Goal: Task Accomplishment & Management: Use online tool/utility

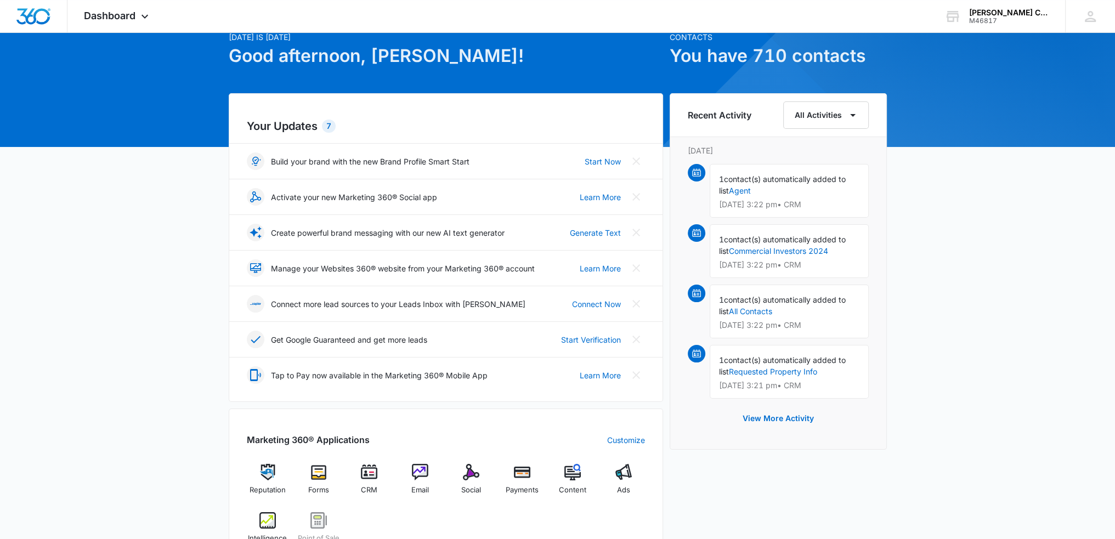
scroll to position [165, 0]
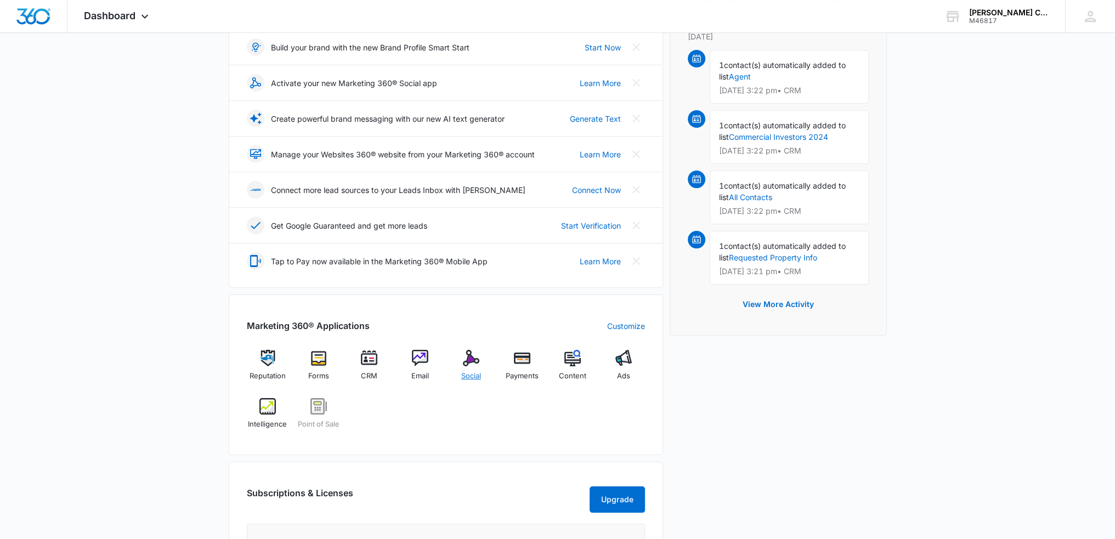
click at [473, 361] on img at bounding box center [471, 358] width 16 height 16
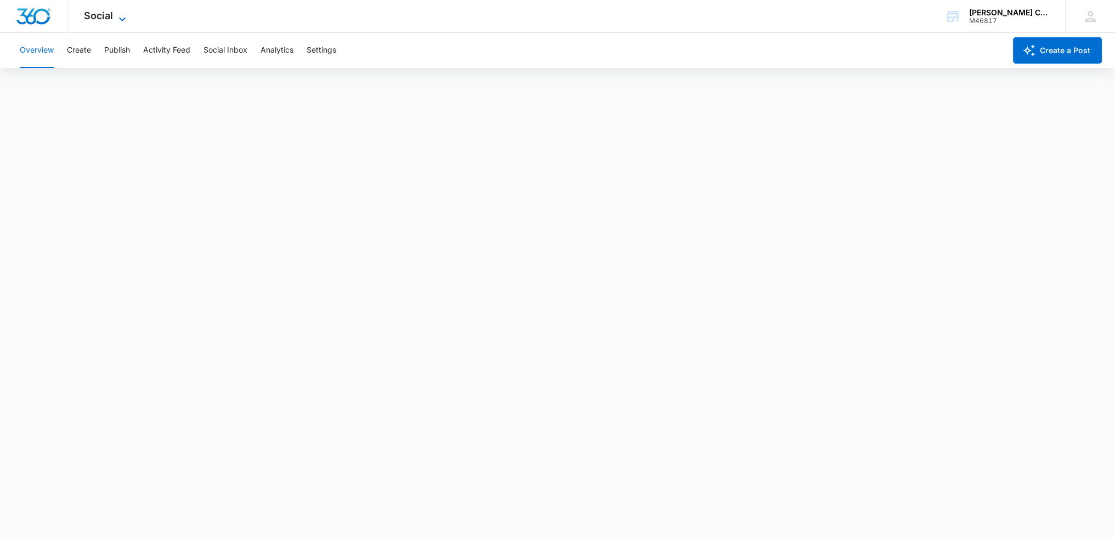
click at [101, 20] on span "Social" at bounding box center [98, 16] width 29 height 12
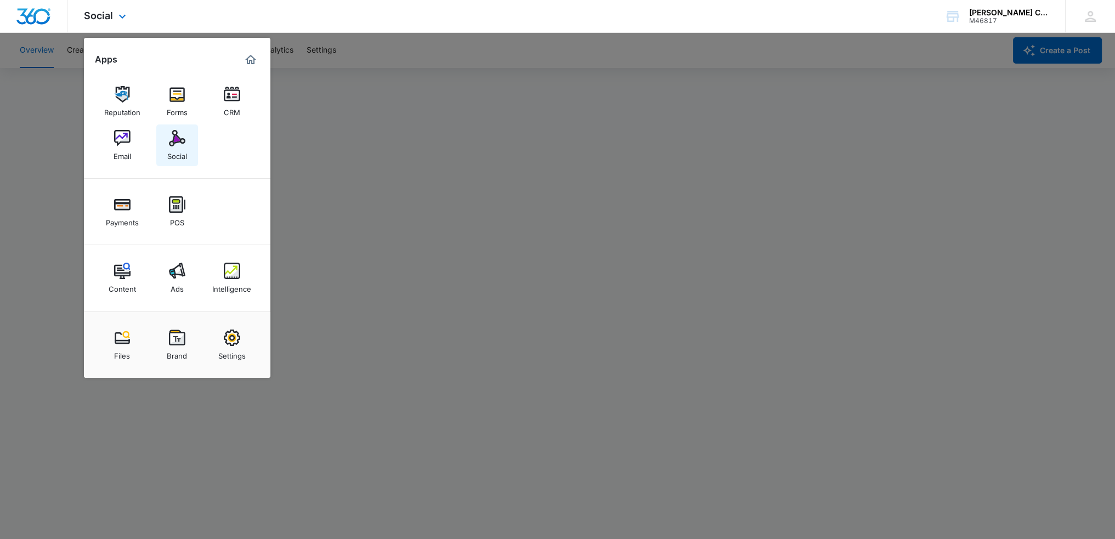
click at [168, 133] on link "Social" at bounding box center [177, 145] width 42 height 42
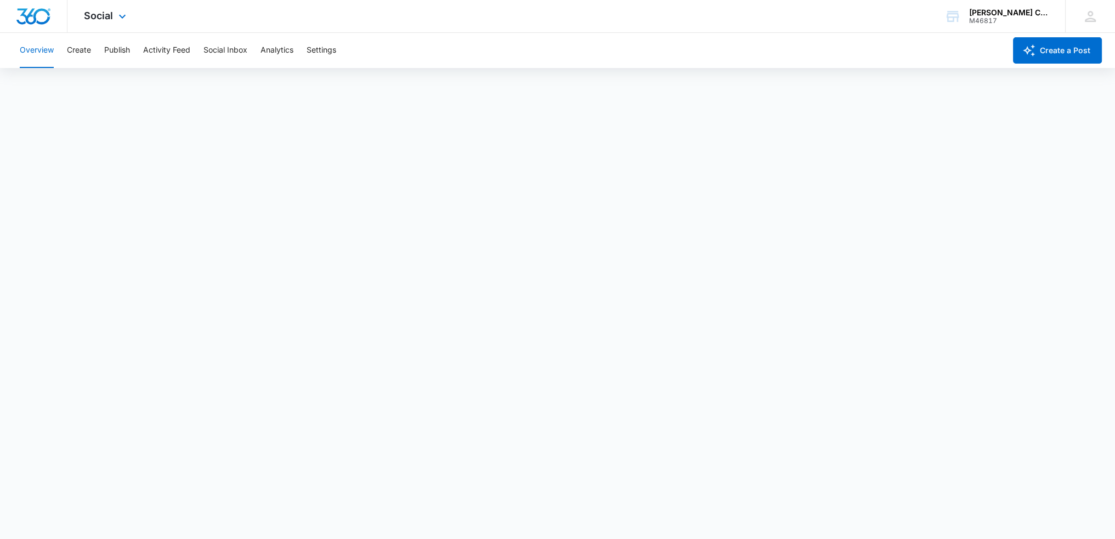
scroll to position [3, 0]
click at [122, 16] on icon at bounding box center [122, 19] width 13 height 13
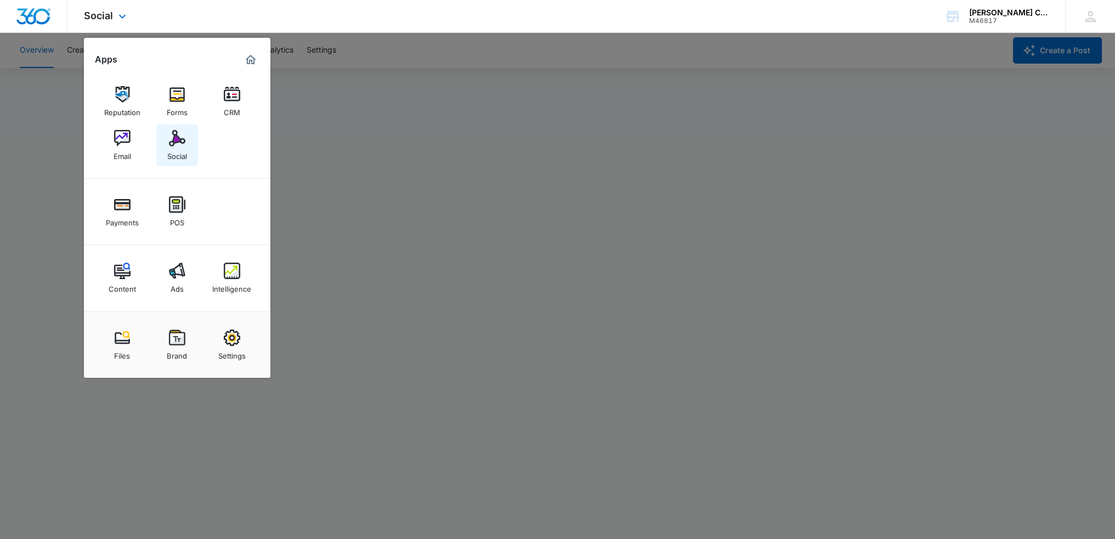
click at [180, 143] on img at bounding box center [177, 138] width 16 height 16
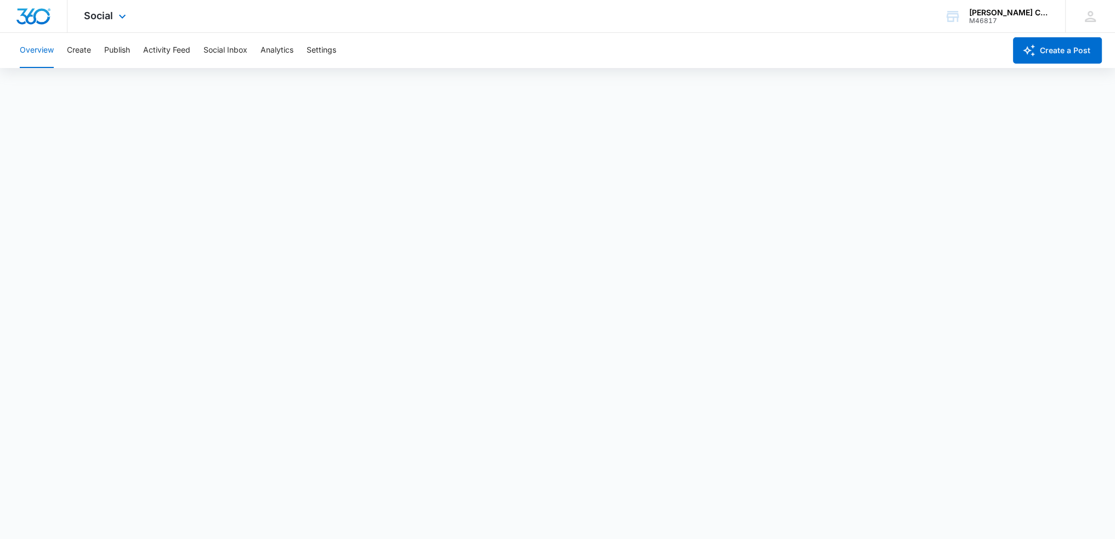
scroll to position [0, 0]
click at [110, 30] on div "Social Apps Reputation Forms CRM Email Social Payments POS Content Ads Intellig…" at bounding box center [106, 16] width 78 height 32
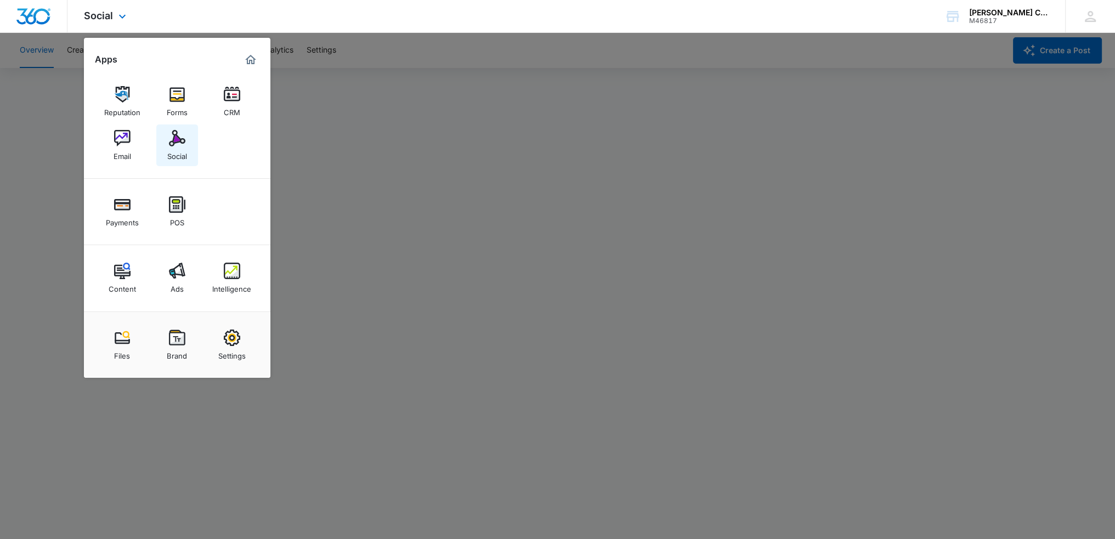
click at [183, 148] on div "Social" at bounding box center [177, 153] width 20 height 14
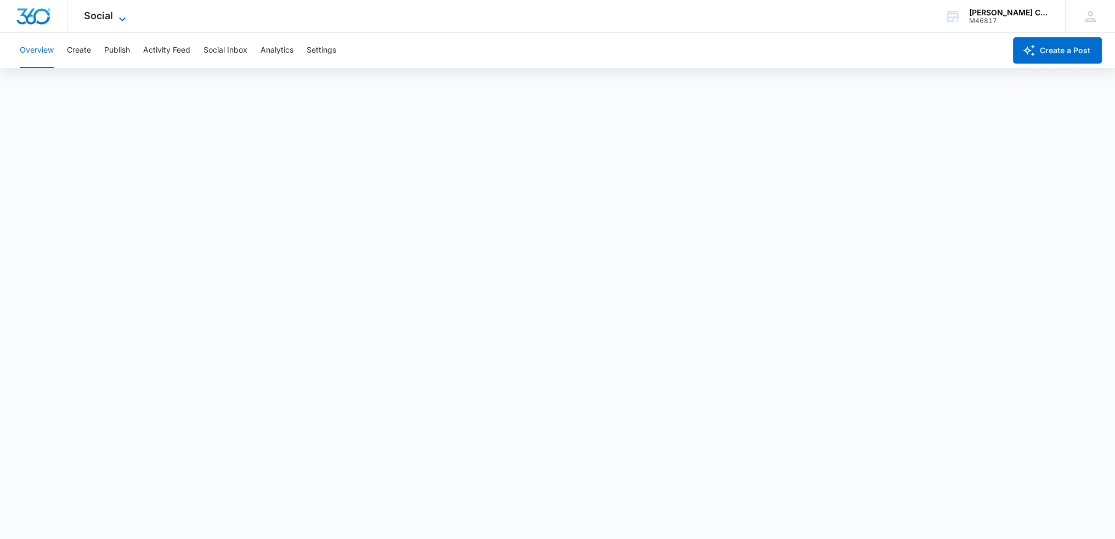
click at [121, 15] on icon at bounding box center [122, 19] width 13 height 13
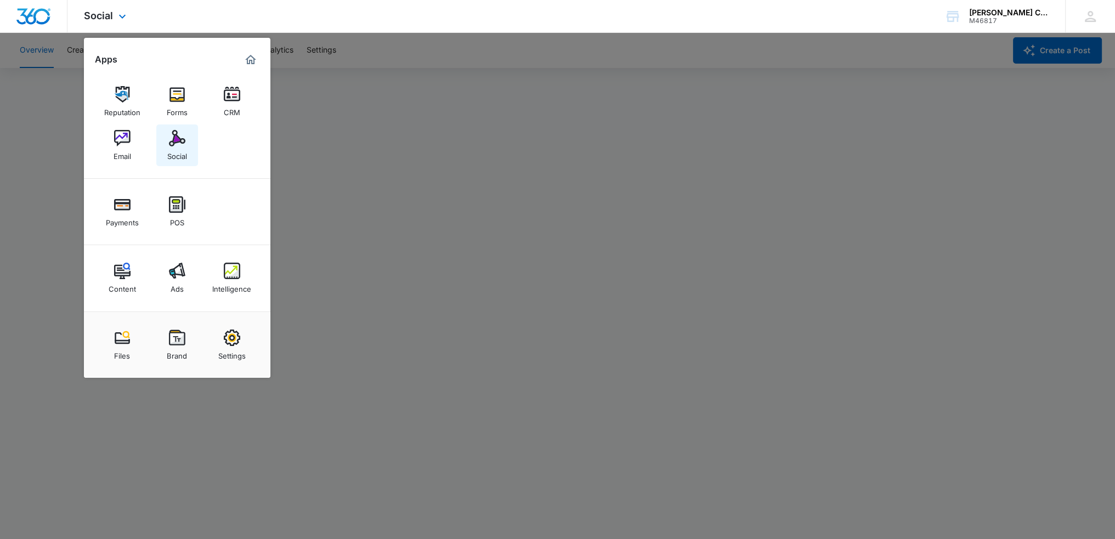
click at [182, 144] on img at bounding box center [177, 138] width 16 height 16
